Goal: Task Accomplishment & Management: Use online tool/utility

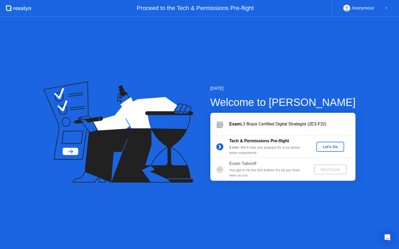
click at [335, 146] on div "Let's Go" at bounding box center [329, 147] width 23 height 4
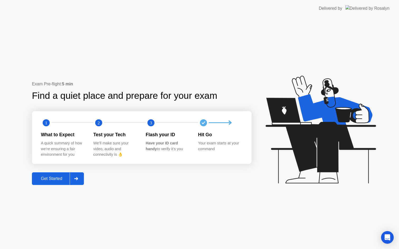
click at [59, 179] on div "Get Started" at bounding box center [52, 179] width 36 height 5
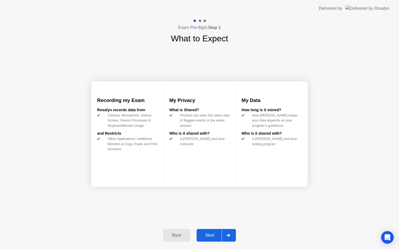
click at [209, 233] on div "Next" at bounding box center [209, 235] width 23 height 5
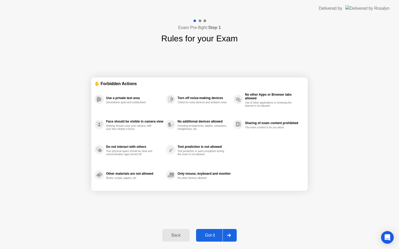
click at [211, 234] on div "Got it" at bounding box center [210, 235] width 25 height 5
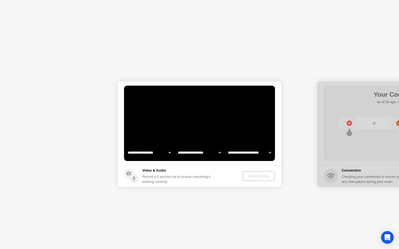
select select "**********"
select select "*******"
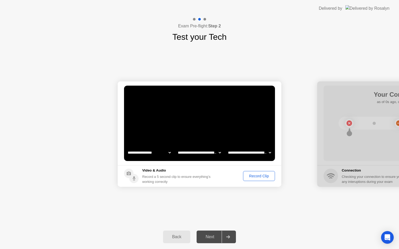
click at [256, 178] on div "Record Clip" at bounding box center [259, 176] width 28 height 4
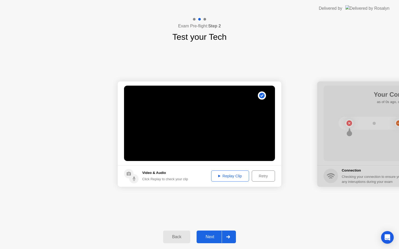
click at [241, 176] on div "Replay Clip" at bounding box center [230, 176] width 34 height 4
click at [209, 240] on div "Next" at bounding box center [209, 237] width 23 height 5
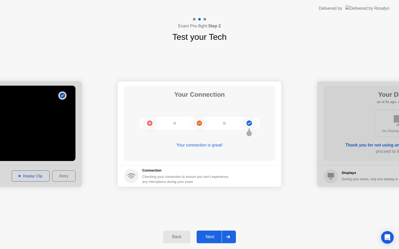
click at [211, 237] on div "Next" at bounding box center [209, 237] width 23 height 5
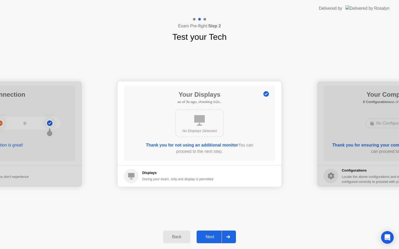
click at [210, 235] on div "Next" at bounding box center [209, 237] width 23 height 5
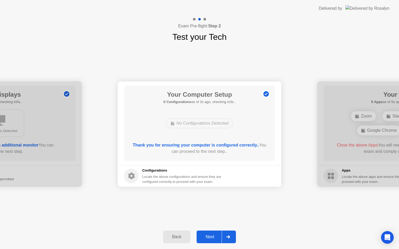
click at [210, 235] on div "Next" at bounding box center [209, 237] width 23 height 5
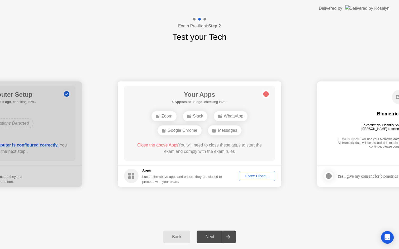
click at [213, 235] on div "Next" at bounding box center [209, 237] width 23 height 5
click at [254, 174] on div "Force Close..." at bounding box center [257, 176] width 32 height 4
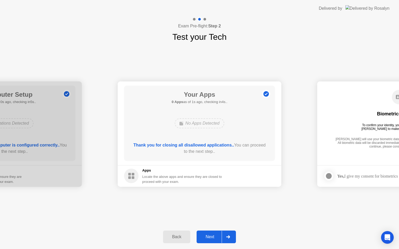
click at [211, 235] on div "Next" at bounding box center [209, 237] width 23 height 5
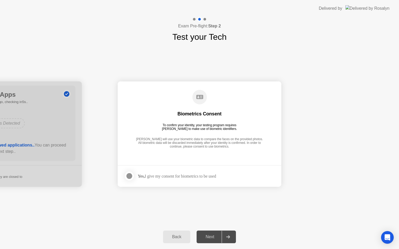
click at [176, 176] on div "Yes, I give my consent for biometrics to be used" at bounding box center [177, 176] width 78 height 5
click at [211, 236] on div "Next" at bounding box center [209, 237] width 23 height 5
click at [131, 176] on div at bounding box center [129, 176] width 6 height 6
click at [209, 240] on div "Next" at bounding box center [209, 237] width 23 height 5
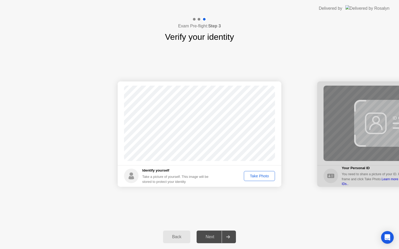
click at [262, 178] on div "Take Photo" at bounding box center [259, 176] width 27 height 4
click at [262, 178] on div "Retake" at bounding box center [262, 176] width 21 height 4
click at [262, 178] on div "Take Photo" at bounding box center [259, 176] width 27 height 4
click at [213, 237] on div "Next" at bounding box center [209, 237] width 23 height 5
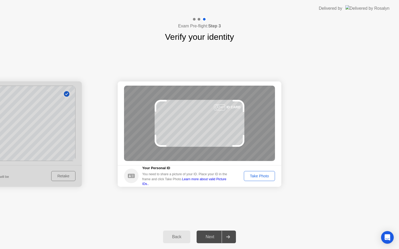
click at [259, 175] on div "Take Photo" at bounding box center [259, 176] width 27 height 4
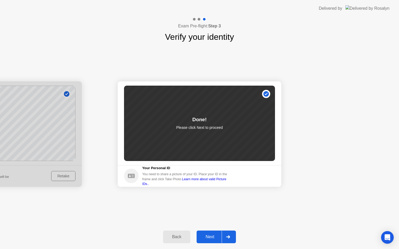
click at [217, 237] on div "Next" at bounding box center [209, 237] width 23 height 5
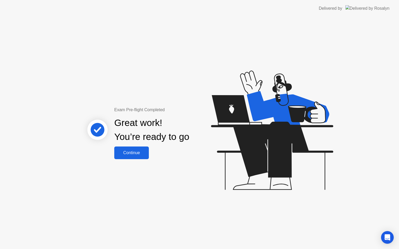
click at [130, 149] on button "Continue" at bounding box center [131, 153] width 35 height 13
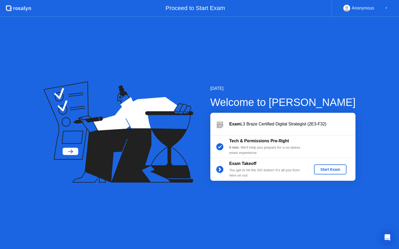
click at [328, 169] on div "Start Exam" at bounding box center [330, 170] width 28 height 4
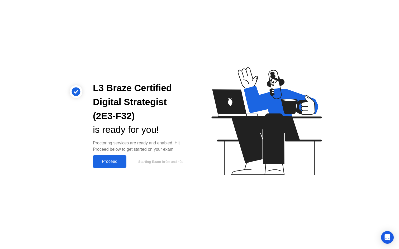
click at [115, 162] on div "Proceed" at bounding box center [109, 161] width 30 height 5
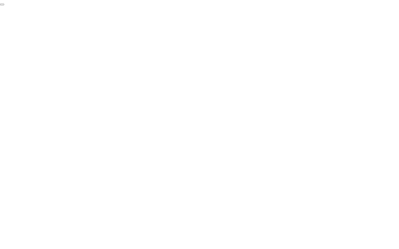
click div "End Proctoring Session"
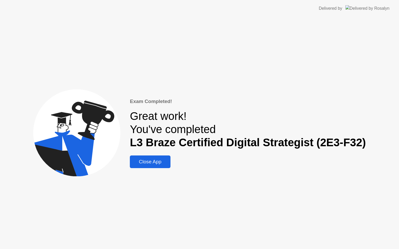
click at [152, 164] on div "Close App" at bounding box center [149, 162] width 37 height 6
